Goal: Find specific page/section: Find specific page/section

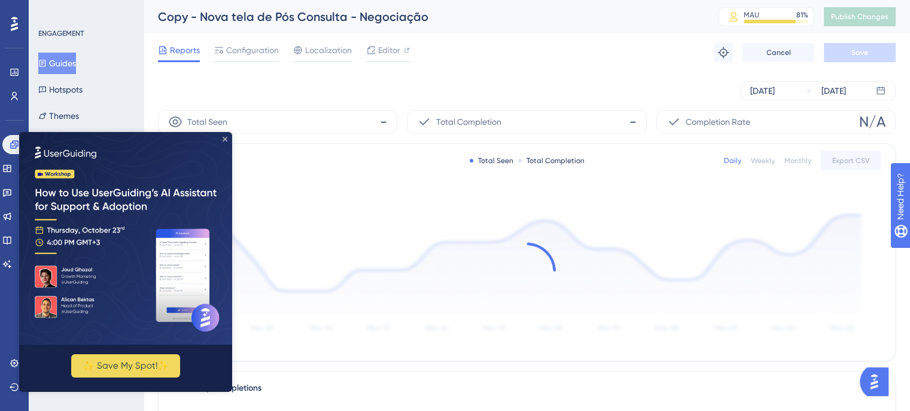
click at [224, 137] on icon "Close Preview" at bounding box center [224, 139] width 5 height 5
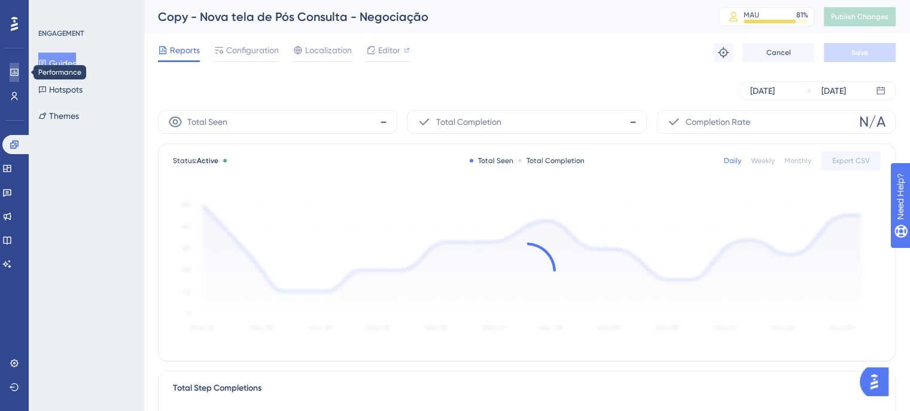
click at [10, 70] on link at bounding box center [15, 72] width 10 height 19
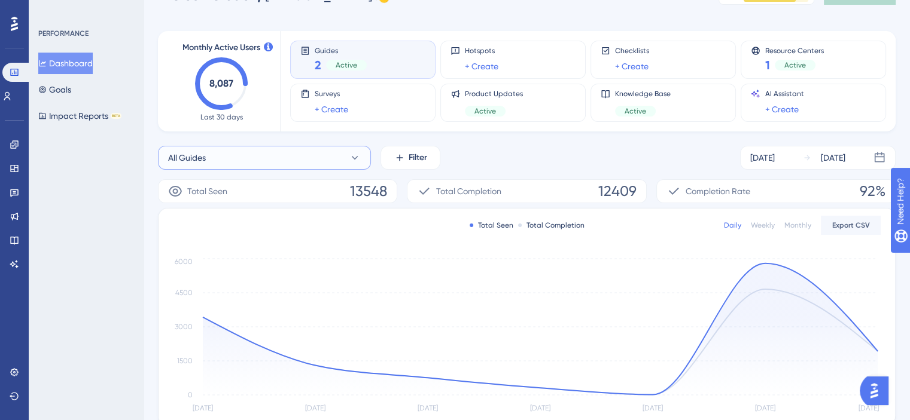
click at [322, 162] on button "All Guides" at bounding box center [264, 158] width 213 height 24
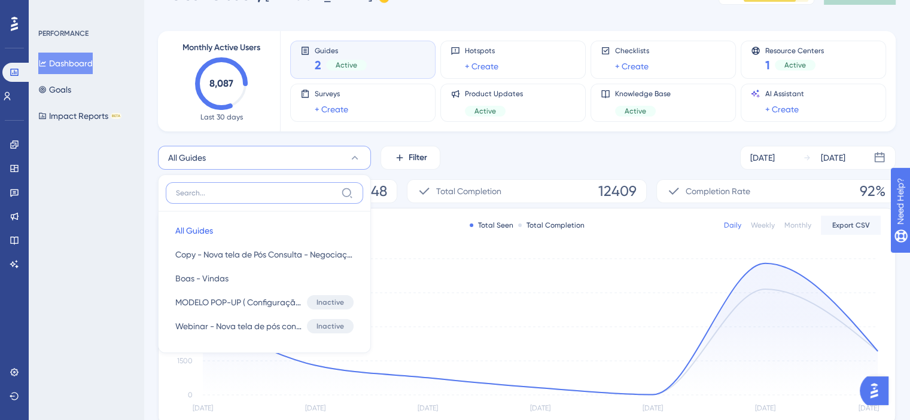
scroll to position [88, 0]
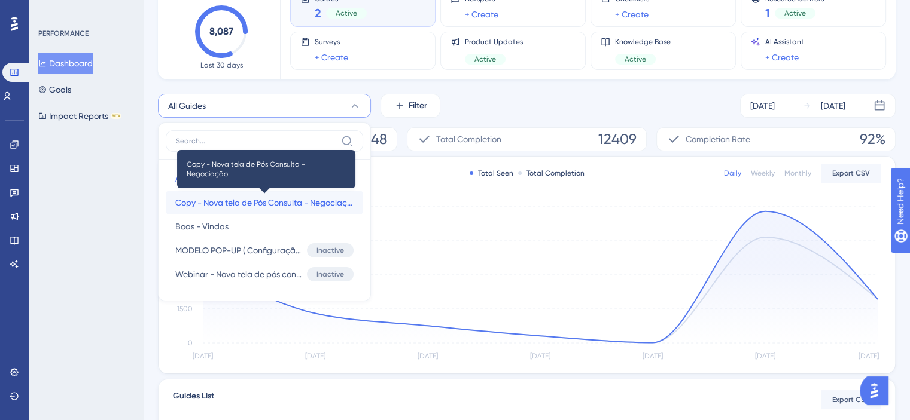
click at [309, 207] on span "Copy - Nova tela de Pós Consulta - Negociação" at bounding box center [264, 203] width 178 height 14
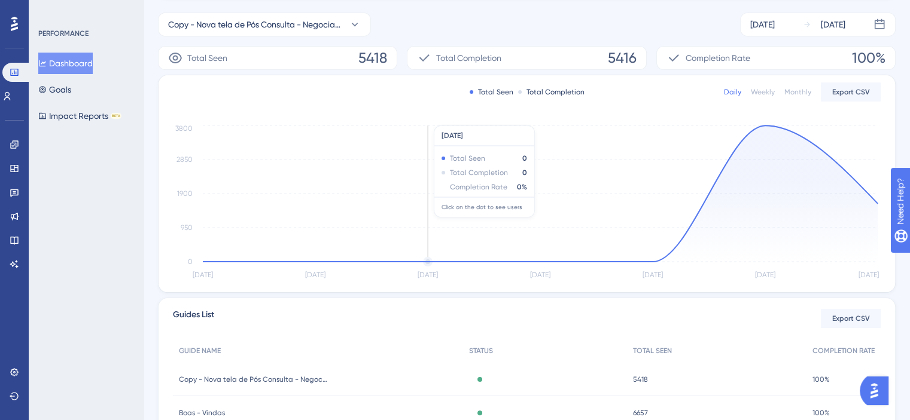
scroll to position [182, 0]
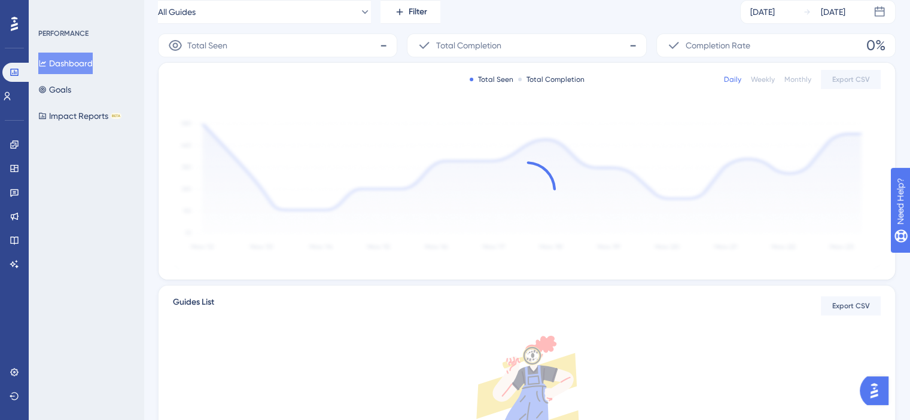
click at [481, 212] on div at bounding box center [527, 190] width 708 height 160
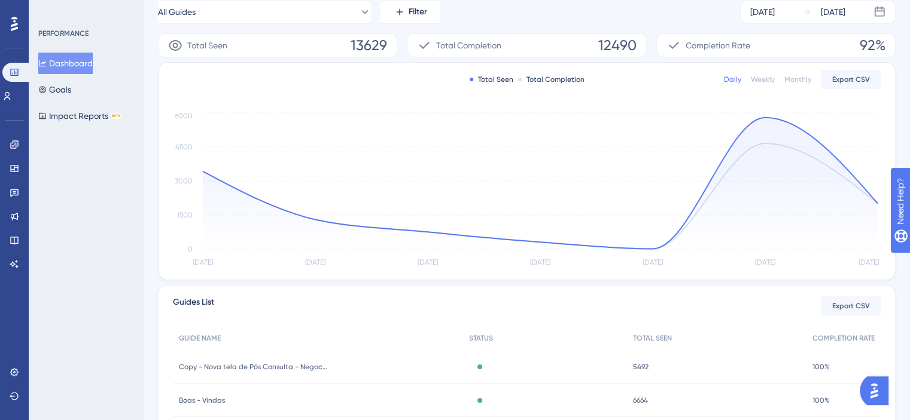
scroll to position [38, 0]
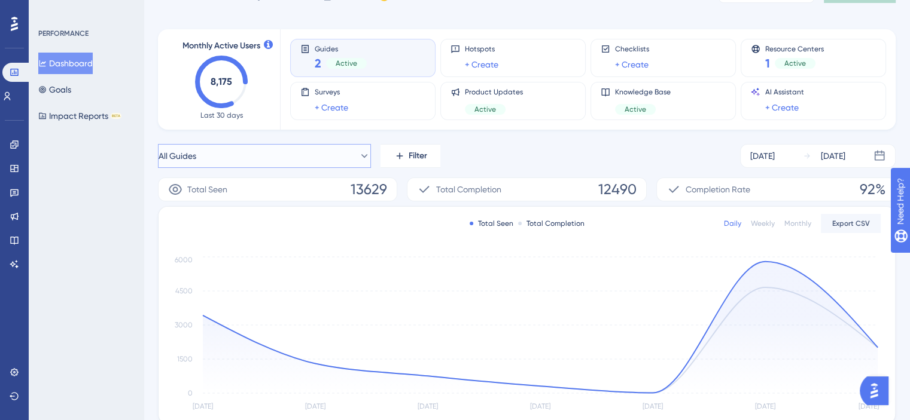
click at [275, 153] on button "All Guides" at bounding box center [264, 156] width 213 height 24
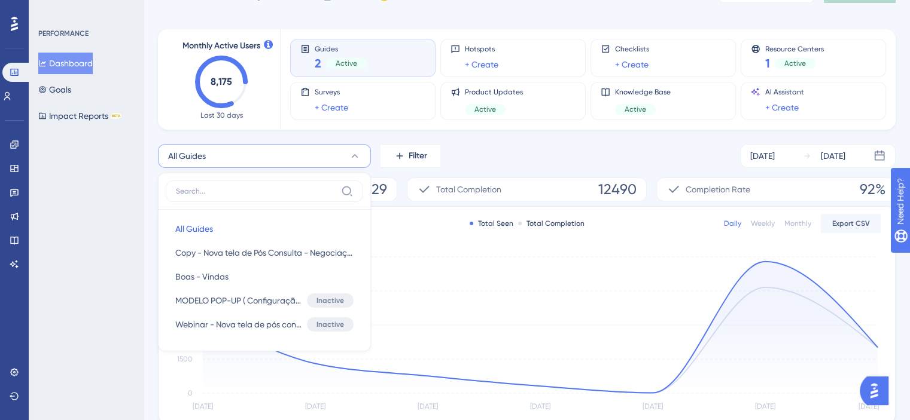
scroll to position [89, 0]
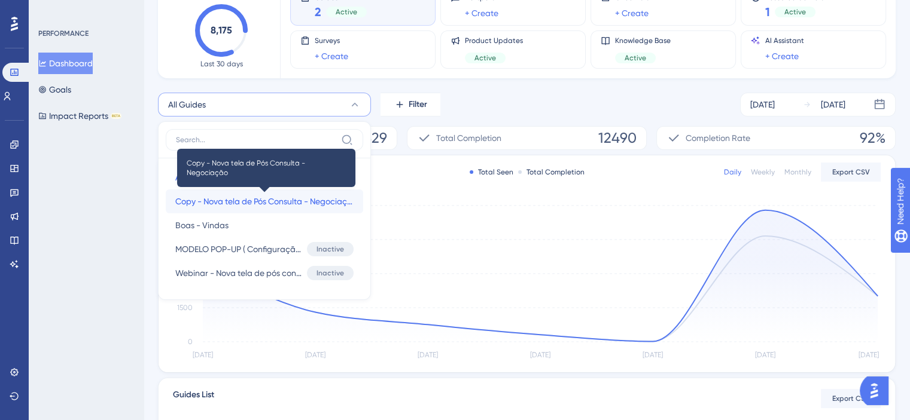
click at [278, 200] on span "Copy - Nova tela de Pós Consulta - Negociação" at bounding box center [264, 201] width 178 height 14
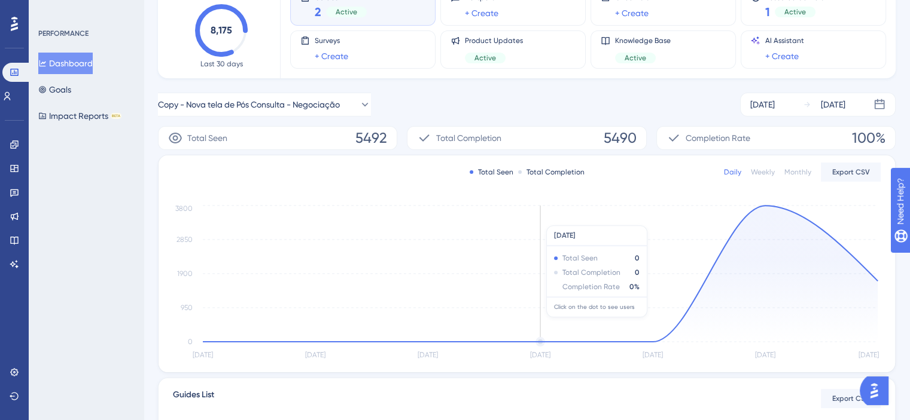
scroll to position [0, 0]
